Goal: Navigation & Orientation: Find specific page/section

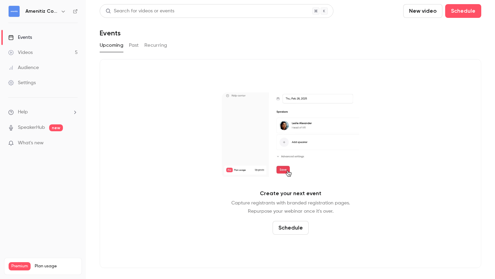
click at [55, 11] on h6 "Amenitiz Community - [GEOGRAPHIC_DATA] 🇫🇷" at bounding box center [41, 11] width 32 height 7
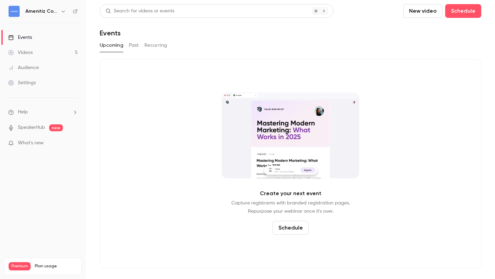
click at [62, 11] on icon "button" at bounding box center [62, 11] width 5 height 5
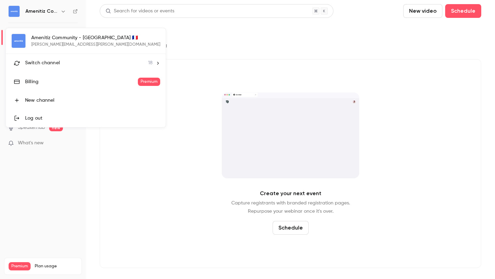
click at [148, 65] on span "18" at bounding box center [150, 62] width 4 height 7
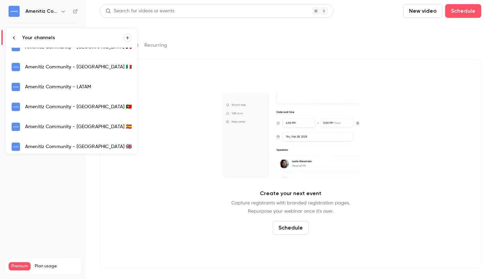
scroll to position [51, 0]
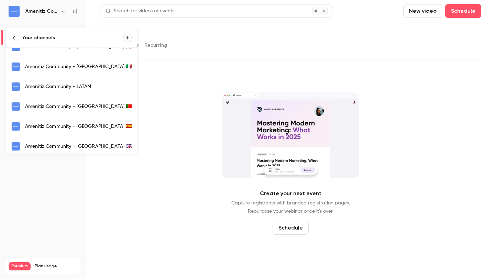
click at [72, 128] on div "Amenitiz Community - [GEOGRAPHIC_DATA] 🇪🇸" at bounding box center [78, 126] width 107 height 7
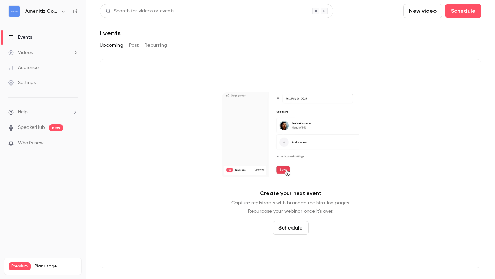
click at [133, 48] on button "Past" at bounding box center [134, 45] width 10 height 11
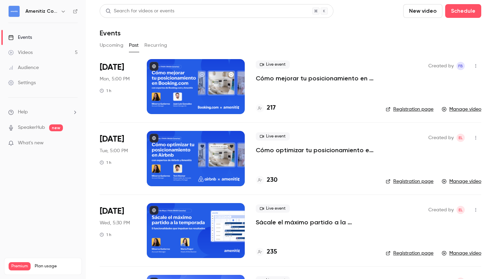
click at [196, 93] on div at bounding box center [196, 86] width 98 height 55
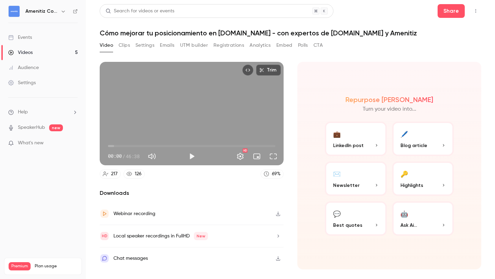
click at [278, 212] on icon "button" at bounding box center [277, 213] width 5 height 5
click at [191, 158] on button "Play" at bounding box center [192, 157] width 14 height 14
click at [193, 158] on button "Pause" at bounding box center [192, 157] width 14 height 14
type input "***"
click at [305, 190] on div "Repurpose Ai Turn your video into... 💼 LinkedIn post 🖊️ Blog article ✉️ Newslet…" at bounding box center [389, 166] width 184 height 208
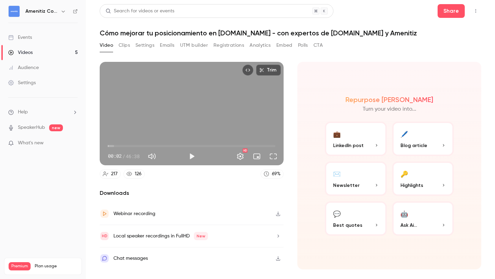
click at [296, 96] on section "Trim 00:02 00:02 / 46:38 HD 217 126 69 % Downloads Webinar recording Local spea…" at bounding box center [291, 162] width 382 height 200
click at [65, 11] on icon "button" at bounding box center [62, 11] width 5 height 5
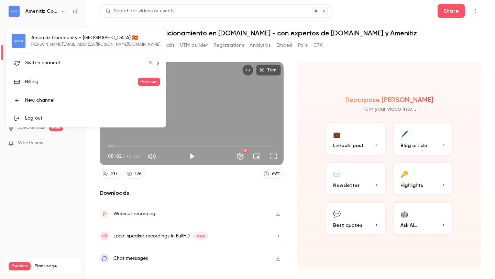
click at [90, 63] on div "Switch channel 18" at bounding box center [89, 62] width 128 height 7
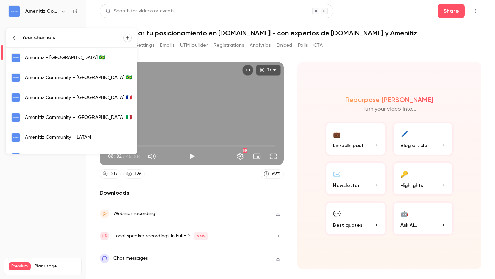
click at [89, 94] on div "Amenitiz Community - [GEOGRAPHIC_DATA] 🇫🇷" at bounding box center [78, 97] width 107 height 7
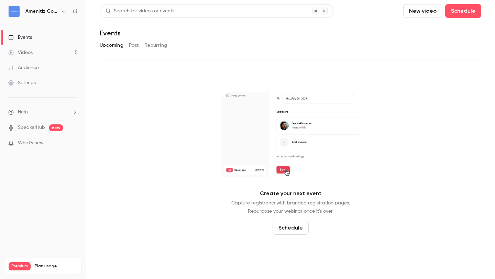
click at [141, 44] on div "Upcoming Past Recurring" at bounding box center [291, 45] width 382 height 11
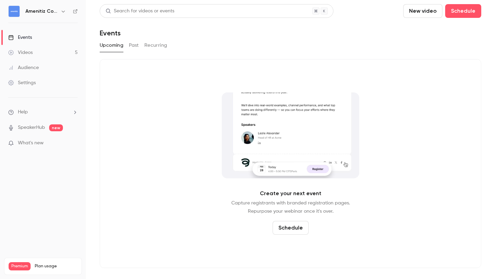
click at [132, 44] on button "Past" at bounding box center [134, 45] width 10 height 11
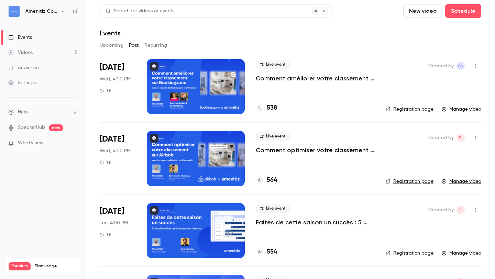
click at [221, 93] on div at bounding box center [196, 86] width 98 height 55
click at [282, 79] on p "Comment améliorer votre classement sur Booking – avec les experts d'Booking et …" at bounding box center [315, 78] width 119 height 8
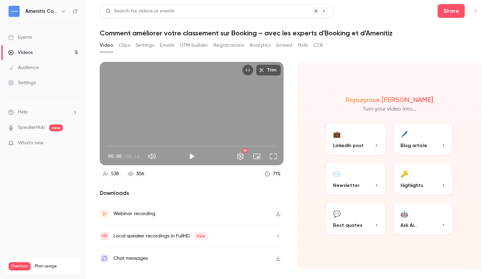
click at [123, 46] on button "Clips" at bounding box center [124, 45] width 11 height 11
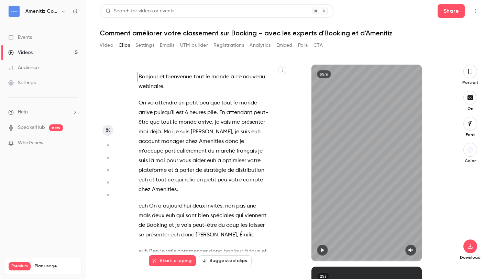
click at [140, 44] on button "Settings" at bounding box center [144, 45] width 19 height 11
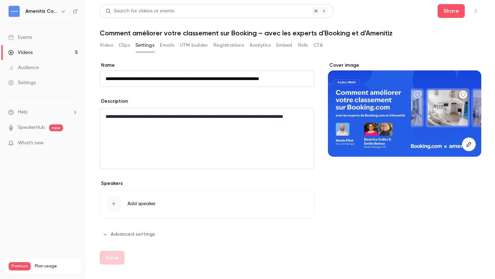
click at [470, 142] on icon "button" at bounding box center [468, 144] width 4 height 4
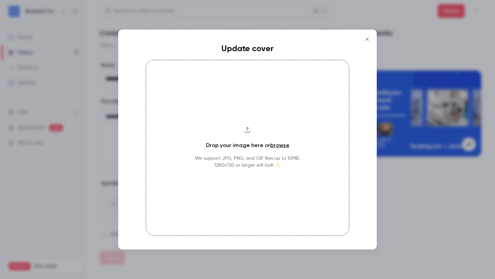
click at [367, 38] on icon "Close" at bounding box center [366, 38] width 3 height 3
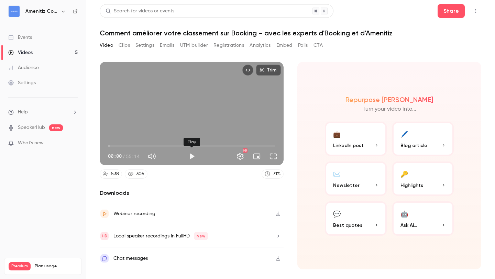
click at [193, 158] on button "Play" at bounding box center [192, 157] width 14 height 14
type input "***"
click at [191, 159] on button "Pause" at bounding box center [192, 157] width 14 height 14
click at [56, 10] on h6 "Amenitiz Community - [GEOGRAPHIC_DATA] 🇫🇷" at bounding box center [41, 11] width 32 height 7
click at [63, 10] on icon "button" at bounding box center [62, 11] width 5 height 5
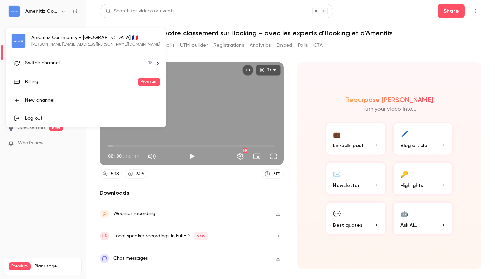
click at [91, 62] on div "Switch channel 18" at bounding box center [89, 62] width 128 height 7
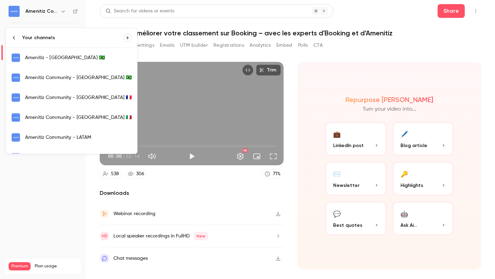
click at [88, 120] on div "Amenitiz Community - [GEOGRAPHIC_DATA] 🇮🇹" at bounding box center [78, 117] width 107 height 7
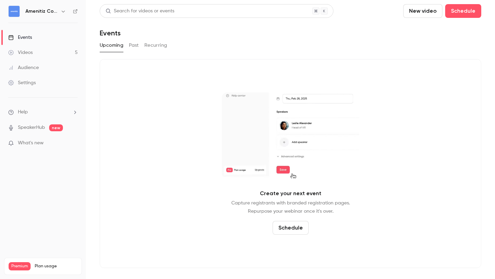
click at [135, 43] on button "Past" at bounding box center [134, 45] width 10 height 11
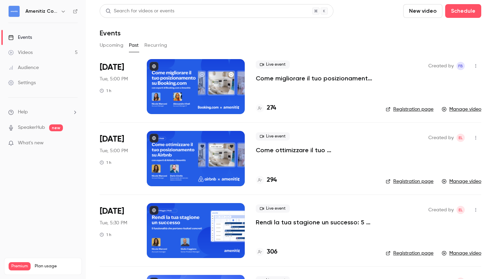
click at [218, 77] on div at bounding box center [196, 86] width 98 height 55
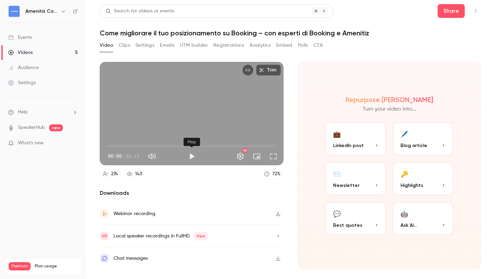
click at [192, 156] on button "Play" at bounding box center [192, 157] width 14 height 14
click at [192, 156] on button "Pause" at bounding box center [192, 157] width 14 height 14
type input "***"
click at [63, 11] on icon "button" at bounding box center [62, 11] width 5 height 5
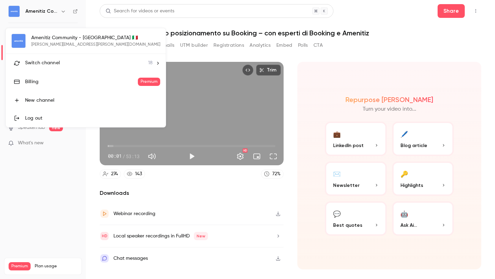
type input "***"
click at [76, 59] on div "Switch channel 18" at bounding box center [89, 62] width 128 height 7
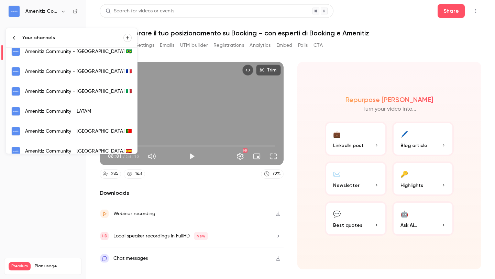
scroll to position [31, 0]
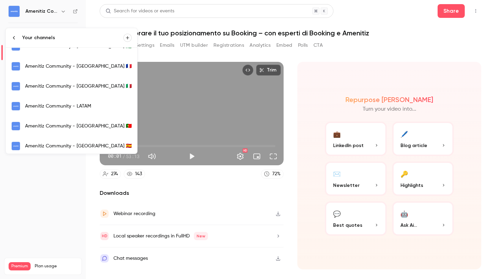
click at [79, 123] on div "Amenitiz Community - [GEOGRAPHIC_DATA] 🇵🇹" at bounding box center [78, 126] width 107 height 7
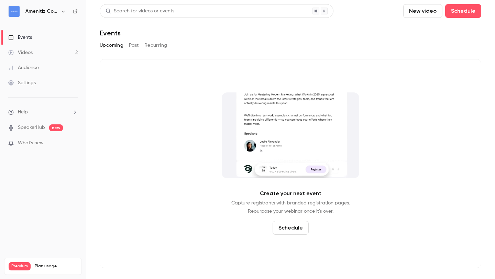
click at [131, 42] on button "Past" at bounding box center [134, 45] width 10 height 11
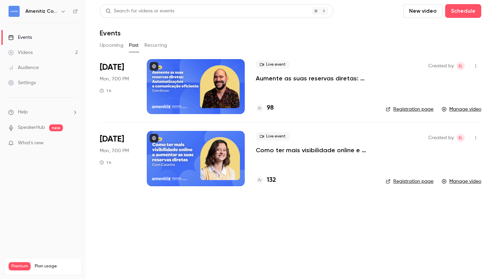
click at [240, 86] on div at bounding box center [196, 86] width 98 height 55
click at [58, 10] on div "Amenitiz Community - [GEOGRAPHIC_DATA] 🇵🇹" at bounding box center [46, 11] width 42 height 8
click at [62, 10] on icon "button" at bounding box center [62, 11] width 5 height 5
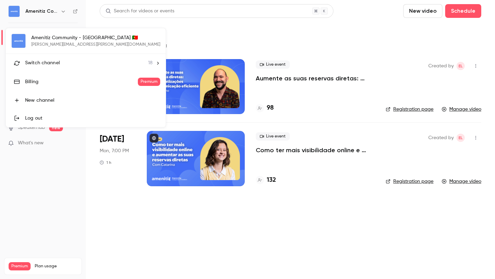
click at [236, 229] on div at bounding box center [247, 139] width 495 height 279
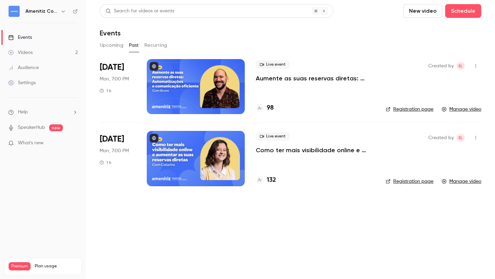
click at [61, 9] on icon "button" at bounding box center [62, 11] width 5 height 5
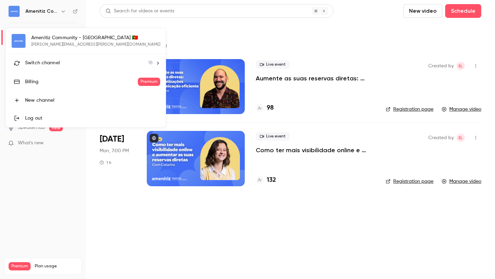
click at [62, 42] on div "Amenitiz Community - [GEOGRAPHIC_DATA] 🇵🇹 [PERSON_NAME][EMAIL_ADDRESS][PERSON_N…" at bounding box center [86, 77] width 160 height 99
